Goal: Find specific page/section: Find specific page/section

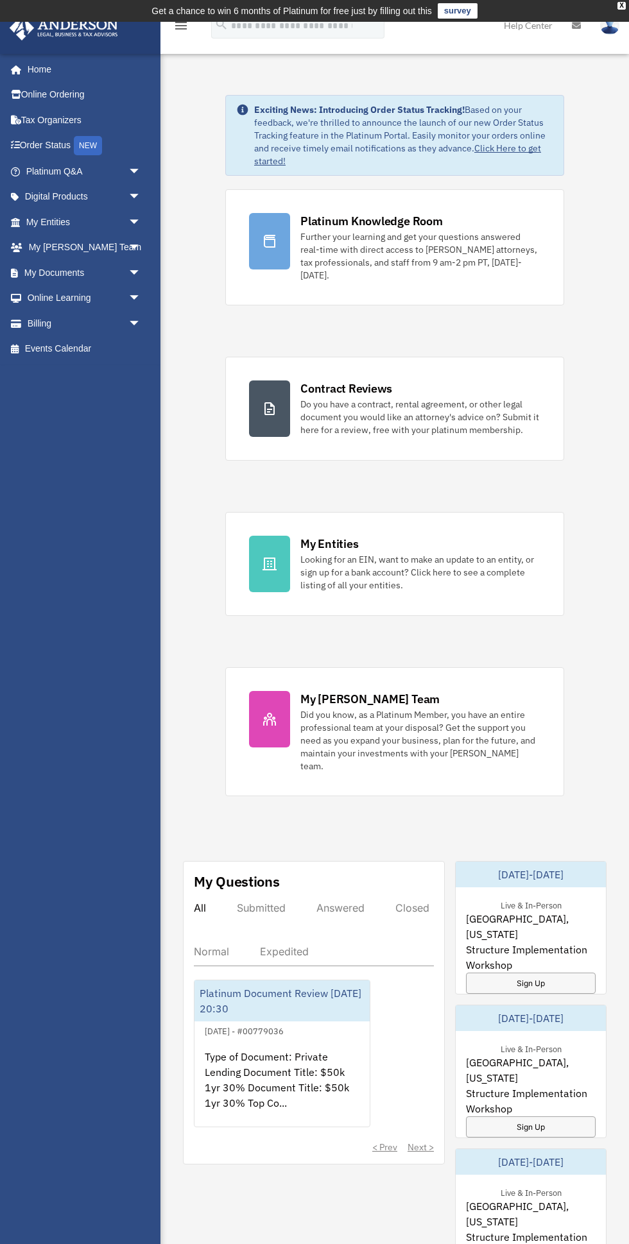
scroll to position [1, 0]
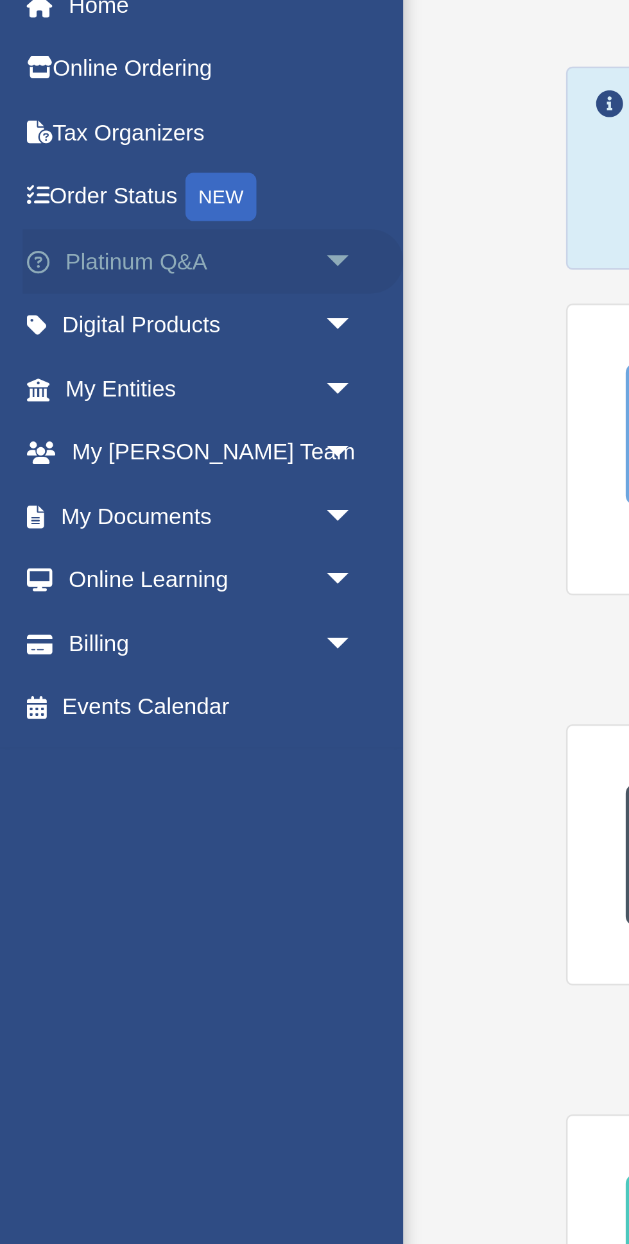
click at [131, 167] on span "arrow_drop_down" at bounding box center [141, 171] width 26 height 26
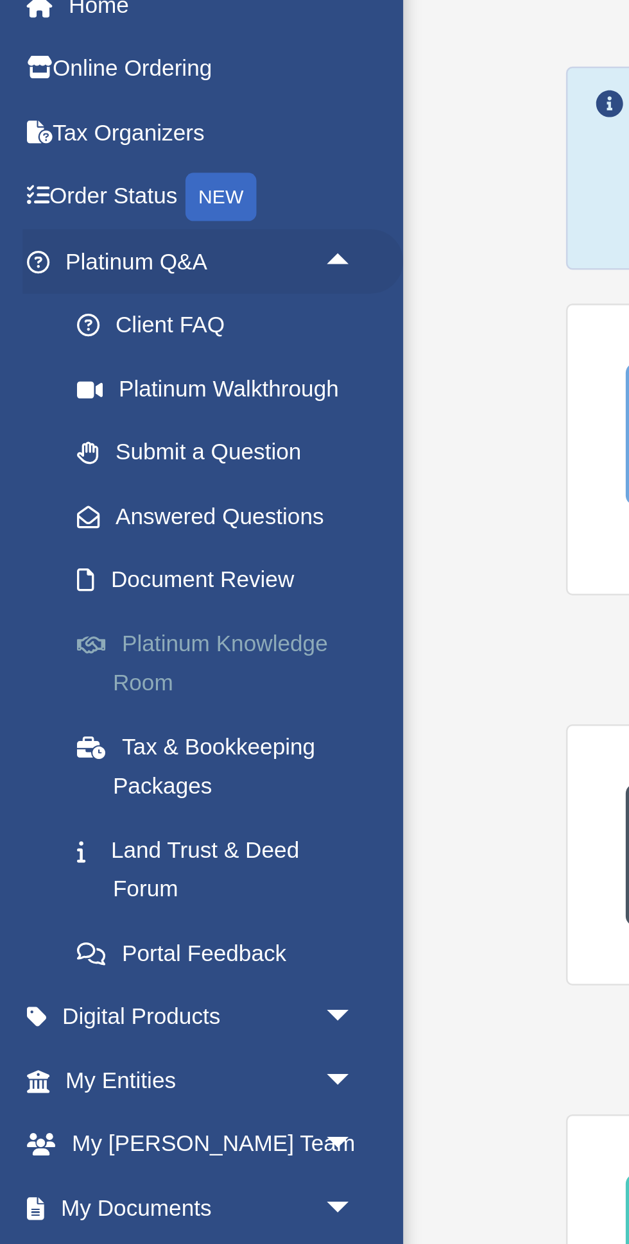
click at [117, 326] on link "Platinum Knowledge Room" at bounding box center [89, 331] width 142 height 41
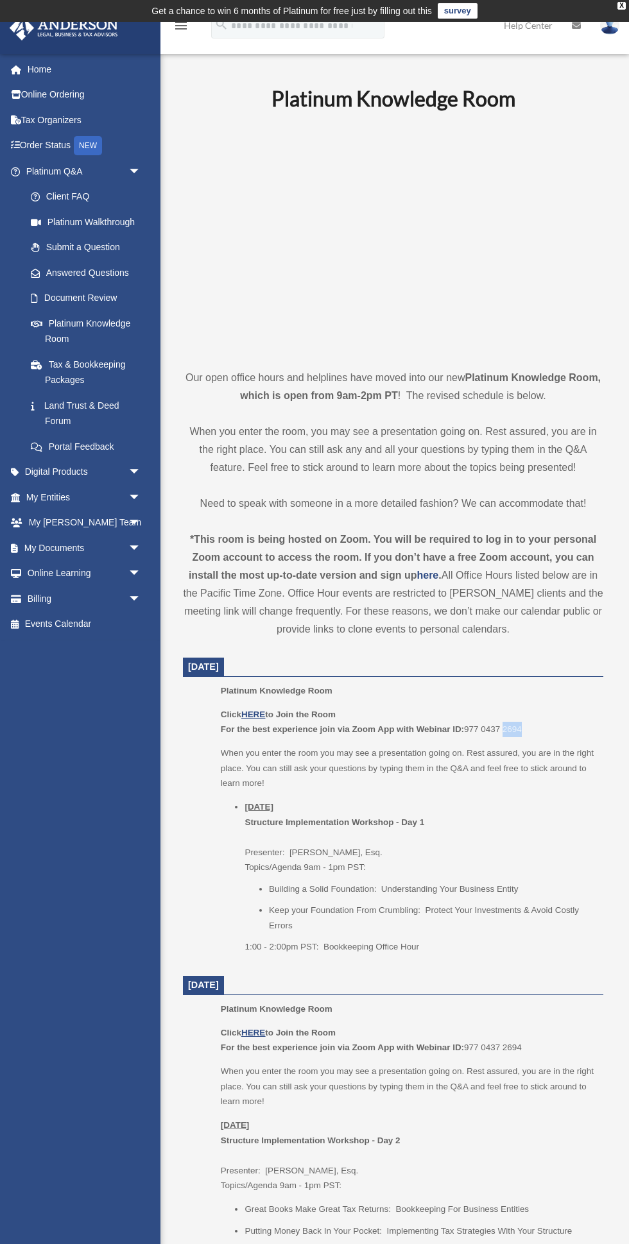
click at [477, 726] on p "Click HERE to Join the Room For the best experience join via Zoom App with Webi…" at bounding box center [407, 722] width 373 height 30
click at [476, 735] on p "Click HERE to Join the Room For the best experience join via Zoom App with Webi…" at bounding box center [407, 722] width 373 height 30
click at [476, 733] on p "Click HERE to Join the Room For the best experience join via Zoom App with Webi…" at bounding box center [407, 722] width 373 height 30
copy p "977 0437 2694"
